Goal: Task Accomplishment & Management: Use online tool/utility

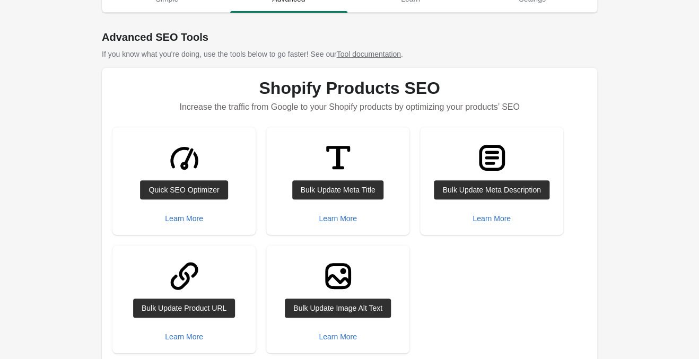
scroll to position [111, 0]
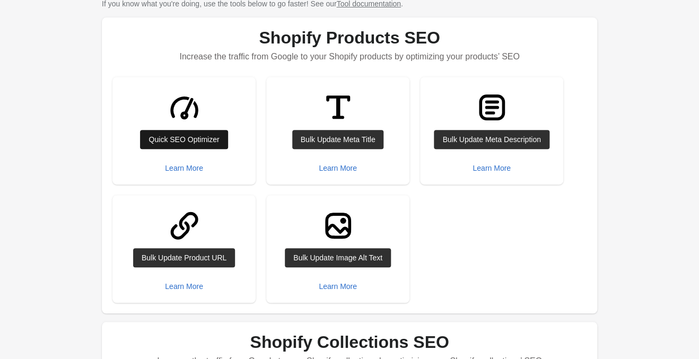
click at [201, 136] on div "Quick SEO Optimizer" at bounding box center [184, 139] width 71 height 8
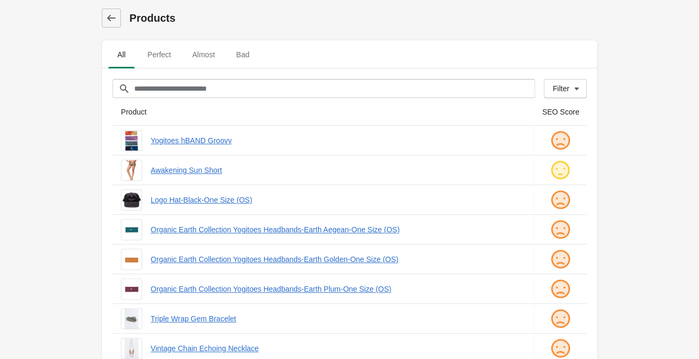
click at [639, 143] on main "Products All Perfect Almost Bad Filter[title] Filter" at bounding box center [349, 307] width 699 height 614
click at [639, 111] on main "Products All Perfect Almost Bad Filter[title] Filter" at bounding box center [349, 307] width 699 height 614
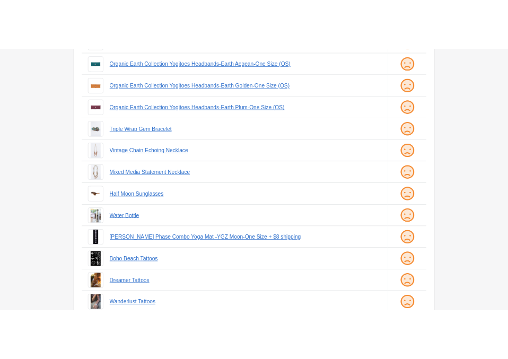
scroll to position [255, 0]
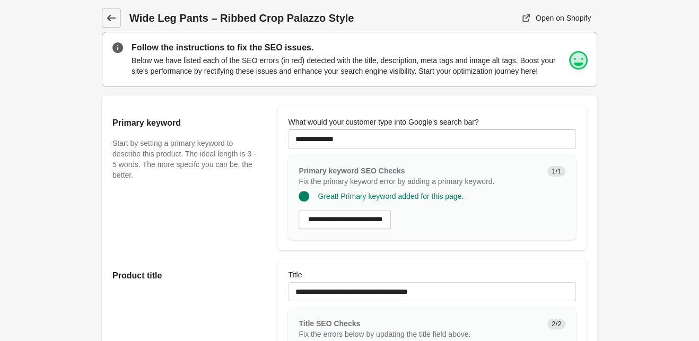
click at [118, 14] on link at bounding box center [111, 17] width 19 height 19
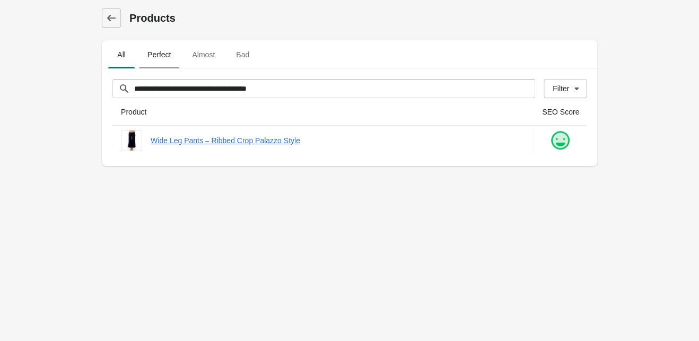
click at [156, 51] on span "Perfect" at bounding box center [159, 54] width 40 height 19
click at [111, 18] on icon at bounding box center [111, 18] width 8 height 6
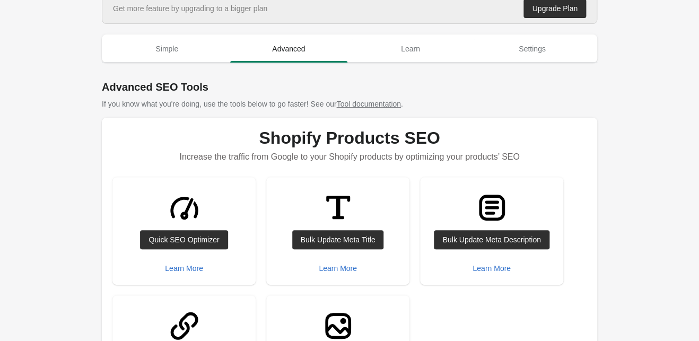
scroll to position [167, 0]
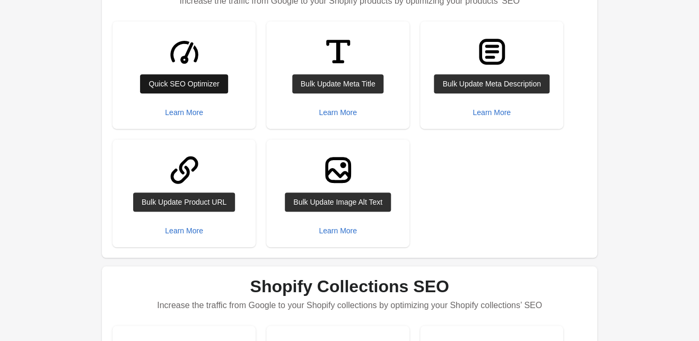
click at [205, 81] on div "Quick SEO Optimizer" at bounding box center [184, 84] width 71 height 8
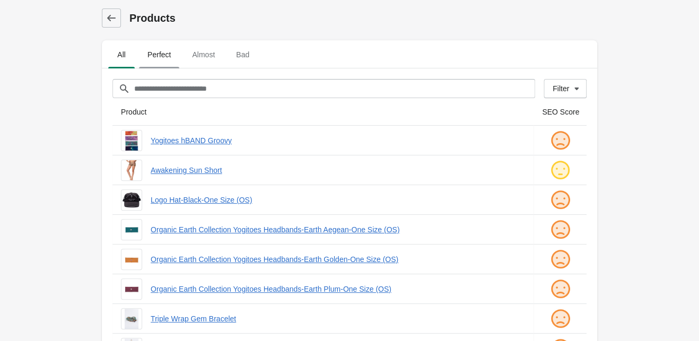
click at [170, 48] on span "Perfect" at bounding box center [159, 54] width 40 height 19
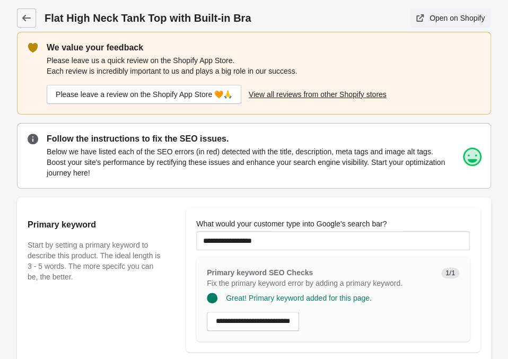
click at [446, 18] on div "Open on Shopify" at bounding box center [457, 18] width 55 height 8
click at [32, 20] on link at bounding box center [26, 17] width 19 height 19
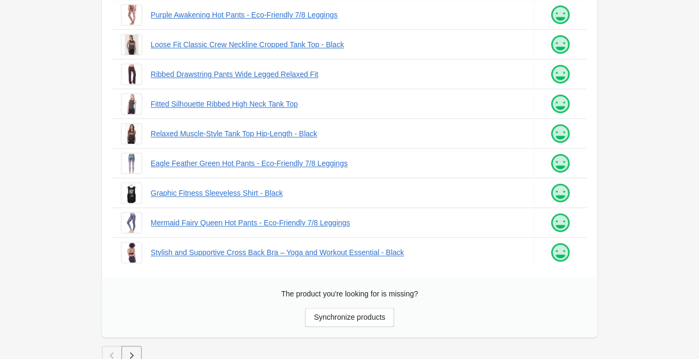
scroll to position [314, 0]
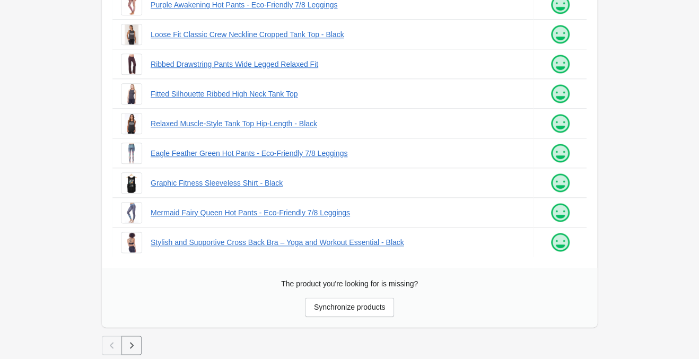
click at [132, 341] on icon "button" at bounding box center [131, 345] width 11 height 11
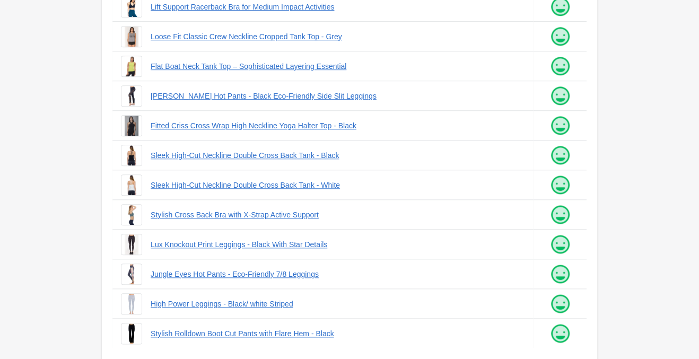
scroll to position [314, 0]
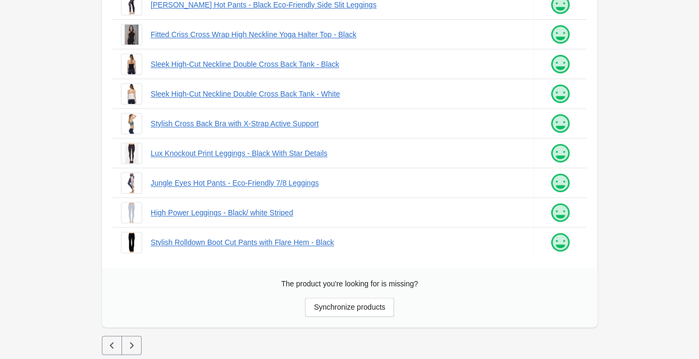
click at [132, 344] on icon "button" at bounding box center [132, 345] width 4 height 6
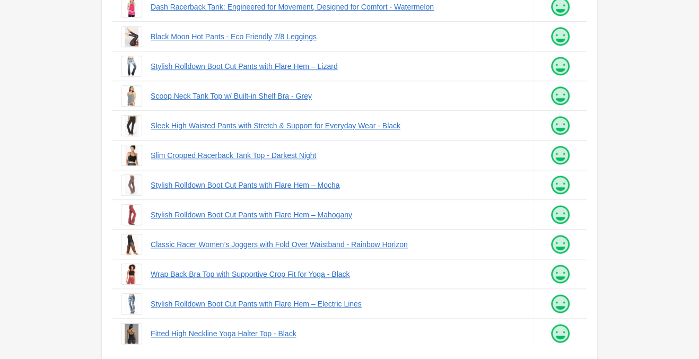
scroll to position [314, 0]
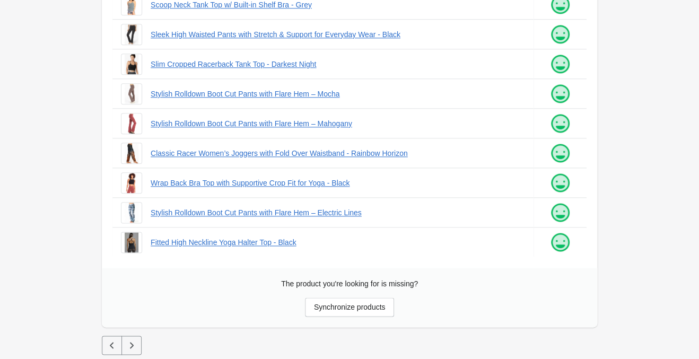
click at [134, 338] on button "button" at bounding box center [131, 345] width 20 height 19
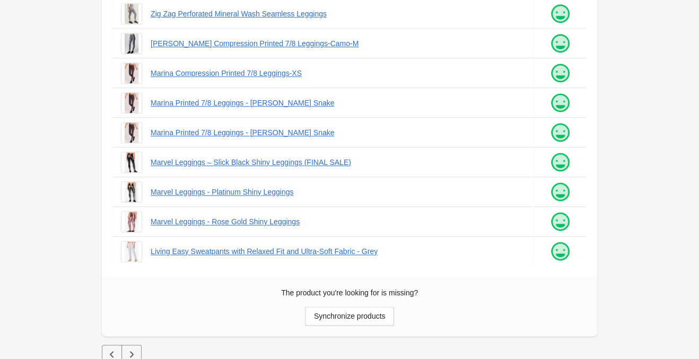
scroll to position [314, 0]
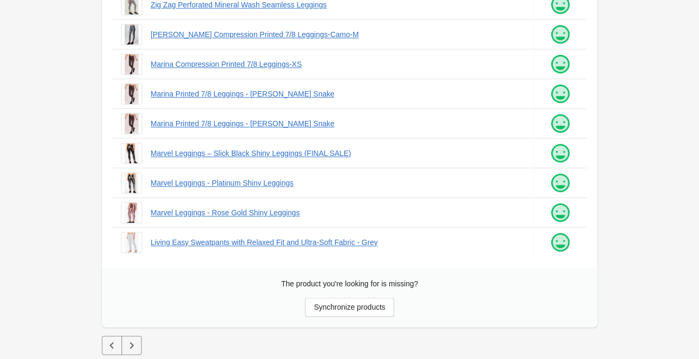
click at [130, 335] on div at bounding box center [349, 331] width 495 height 8
click at [136, 350] on icon "button" at bounding box center [131, 345] width 11 height 11
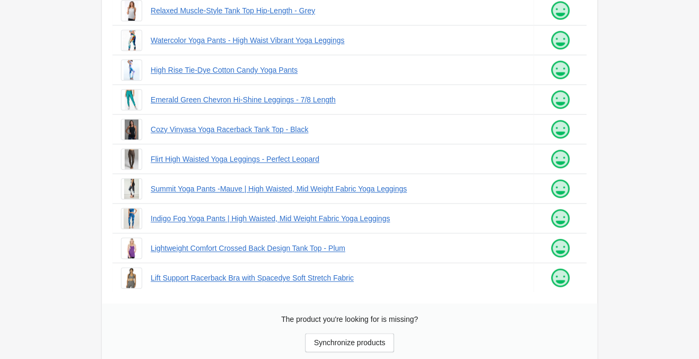
scroll to position [314, 0]
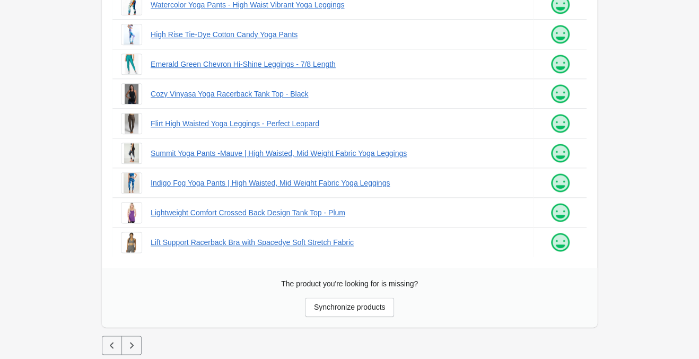
click at [137, 344] on button "button" at bounding box center [131, 345] width 20 height 19
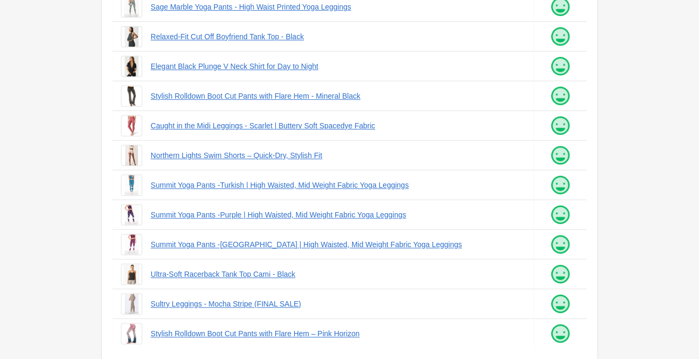
scroll to position [314, 0]
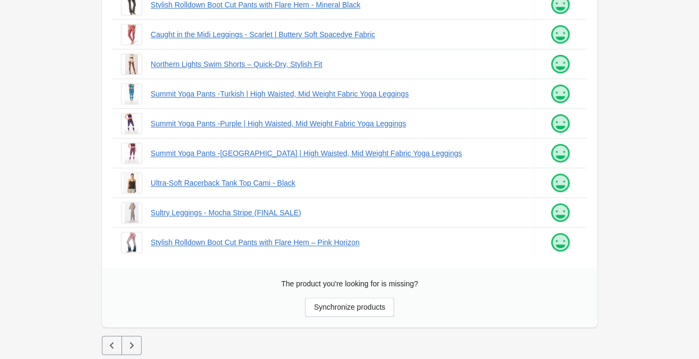
click at [132, 345] on icon "button" at bounding box center [131, 345] width 11 height 11
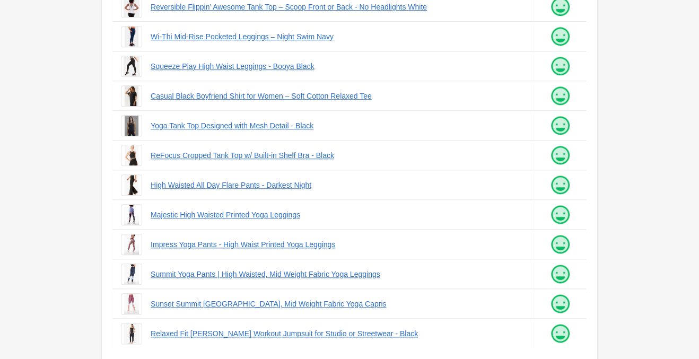
scroll to position [314, 0]
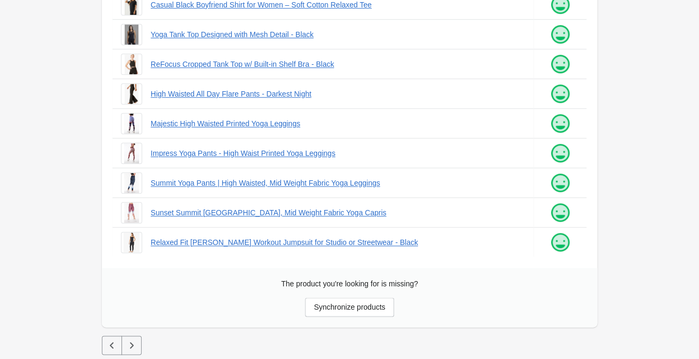
click at [137, 342] on button "button" at bounding box center [131, 345] width 20 height 19
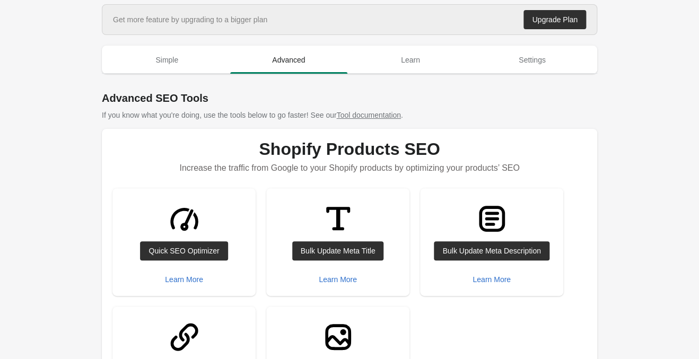
click at [364, 113] on link "Tool documentation" at bounding box center [368, 115] width 64 height 8
click at [538, 56] on span "Settings" at bounding box center [533, 59] width 118 height 19
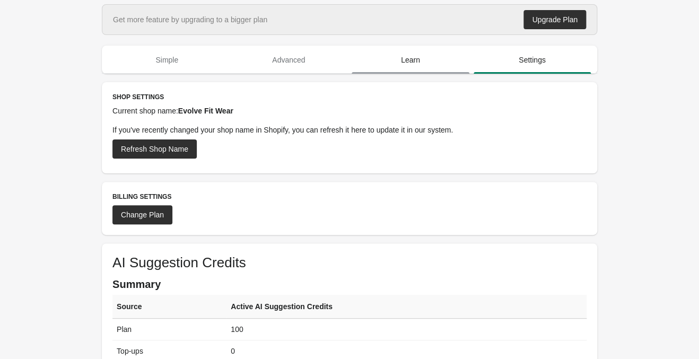
click at [424, 61] on span "Learn" at bounding box center [411, 59] width 118 height 19
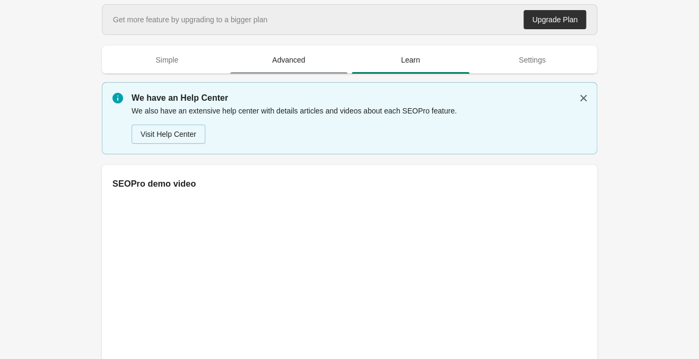
click at [291, 57] on span "Advanced" at bounding box center [289, 59] width 118 height 19
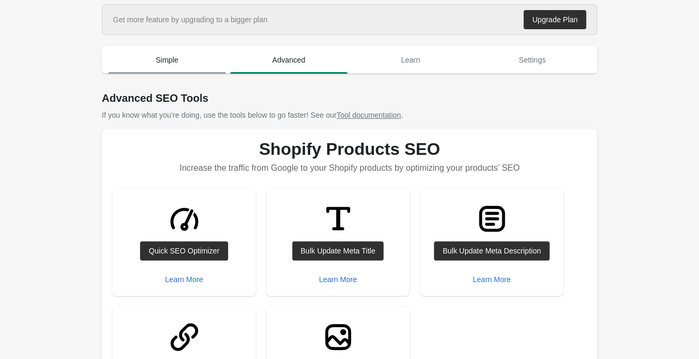
click at [159, 57] on span "Simple" at bounding box center [167, 59] width 118 height 19
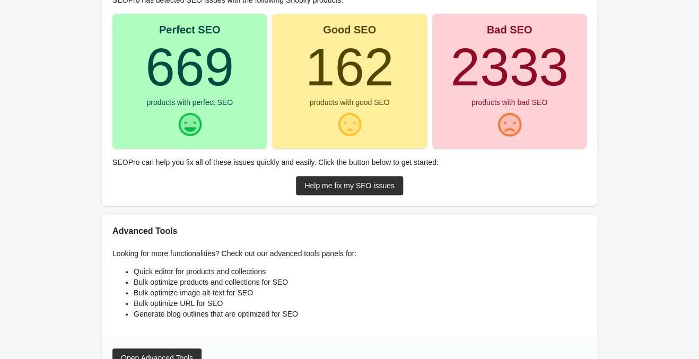
scroll to position [167, 0]
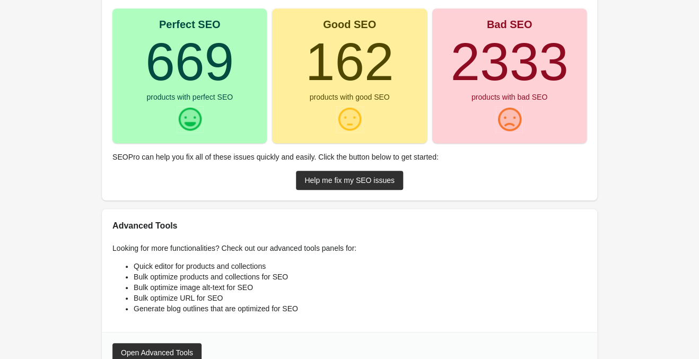
click at [178, 97] on div "products with perfect SEO" at bounding box center [189, 96] width 86 height 7
drag, startPoint x: 198, startPoint y: 76, endPoint x: 215, endPoint y: 109, distance: 37.7
click at [215, 109] on div "Perfect SEO 669 products with perfect SEO" at bounding box center [189, 75] width 154 height 135
click at [219, 89] on turbo-frame "669" at bounding box center [189, 61] width 89 height 59
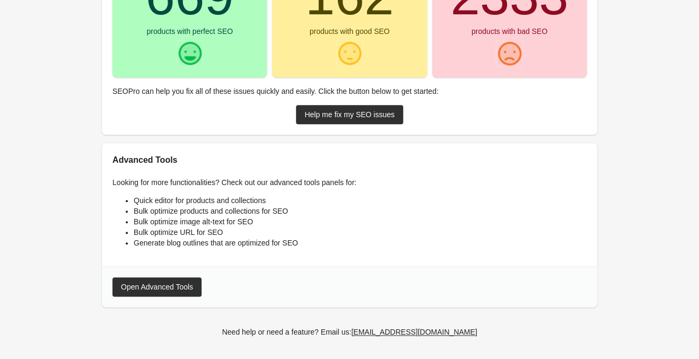
click at [173, 290] on div "Open Advanced Tools" at bounding box center [157, 287] width 72 height 8
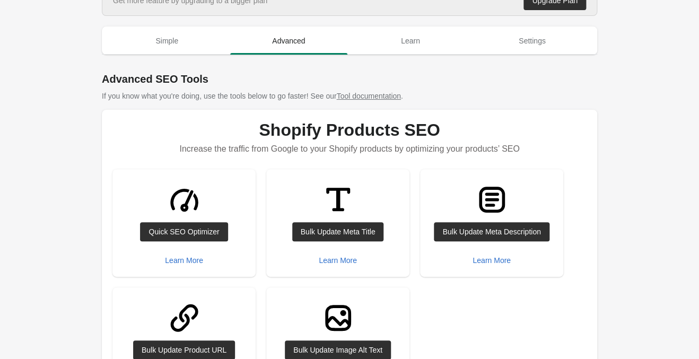
scroll to position [0, 0]
